Goal: Check status: Check status

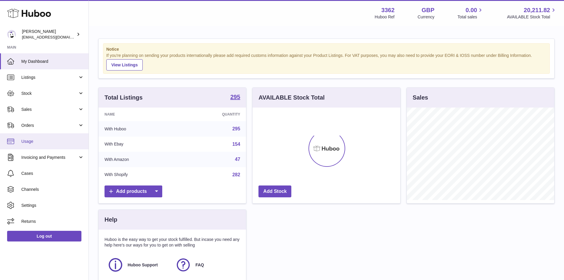
scroll to position [92, 148]
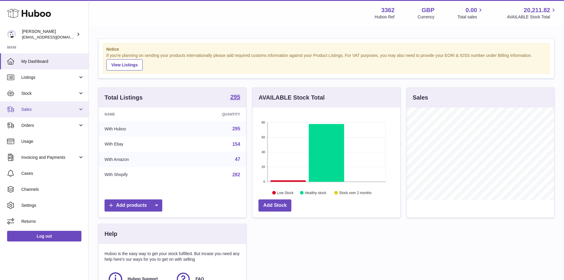
click at [45, 109] on span "Sales" at bounding box center [49, 109] width 57 height 6
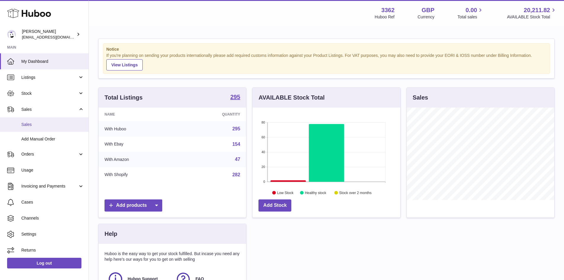
click at [45, 126] on span "Sales" at bounding box center [52, 125] width 63 height 6
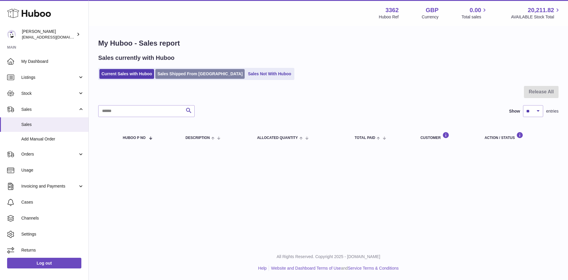
click at [182, 75] on link "Sales Shipped From [GEOGRAPHIC_DATA]" at bounding box center [199, 74] width 89 height 10
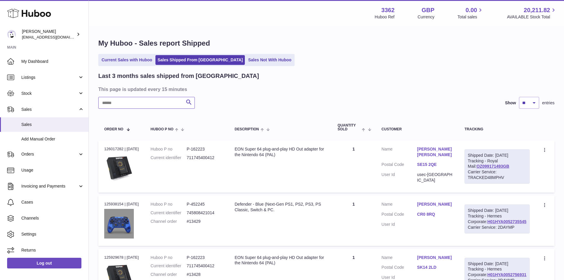
click at [128, 103] on input "text" at bounding box center [146, 103] width 96 height 12
paste input "*********"
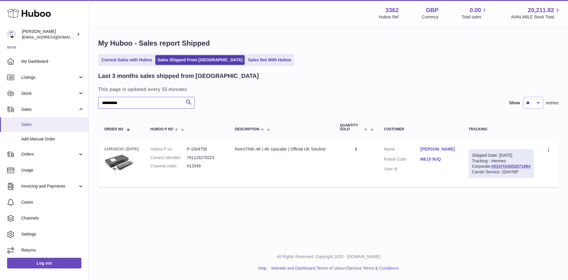
type input "*********"
drag, startPoint x: 425, startPoint y: 146, endPoint x: 466, endPoint y: 148, distance: 41.2
click at [457, 148] on dl "Customer Name [PERSON_NAME] Postal Code ME15 9UQ User Id" at bounding box center [420, 160] width 73 height 29
copy dl "[PERSON_NAME]"
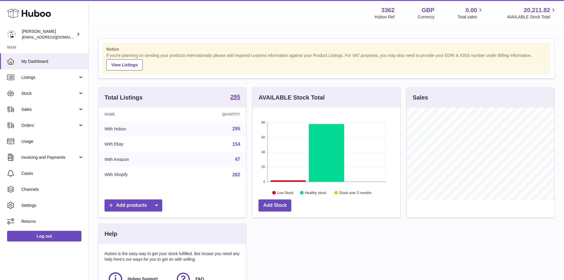
scroll to position [92, 148]
